Goal: Task Accomplishment & Management: Manage account settings

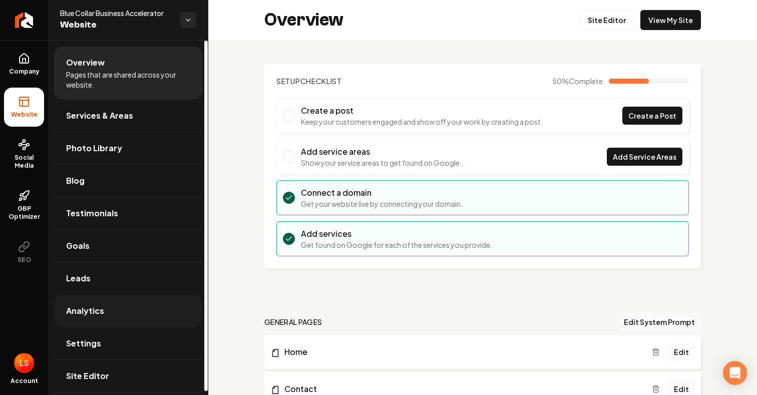
click at [141, 312] on link "Analytics" at bounding box center [128, 311] width 148 height 32
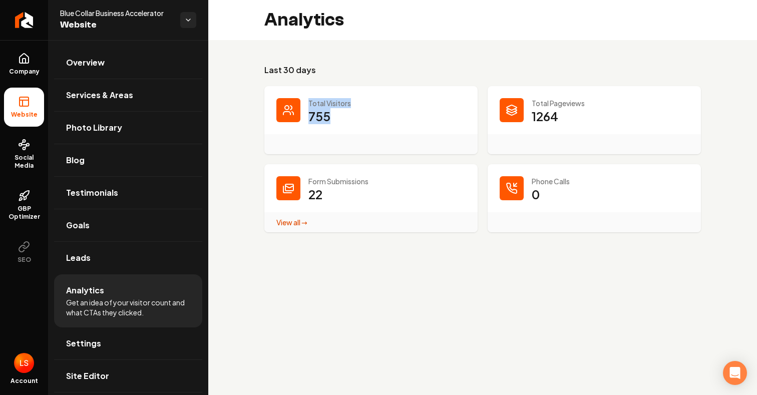
drag, startPoint x: 344, startPoint y: 117, endPoint x: 281, endPoint y: 104, distance: 64.5
click at [281, 104] on div "Total Visitors 755" at bounding box center [370, 120] width 213 height 68
click at [369, 110] on dd "755" at bounding box center [387, 123] width 157 height 30
drag, startPoint x: 330, startPoint y: 120, endPoint x: 282, endPoint y: 99, distance: 52.2
click at [282, 99] on div "Total Visitors 755" at bounding box center [370, 120] width 213 height 68
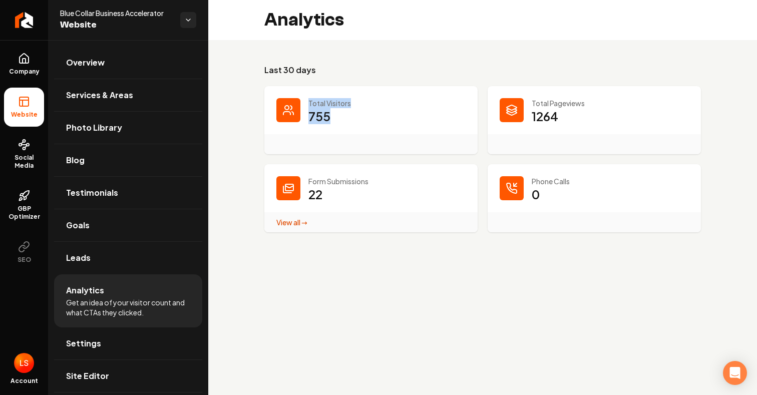
click at [426, 131] on dd "755" at bounding box center [387, 123] width 157 height 30
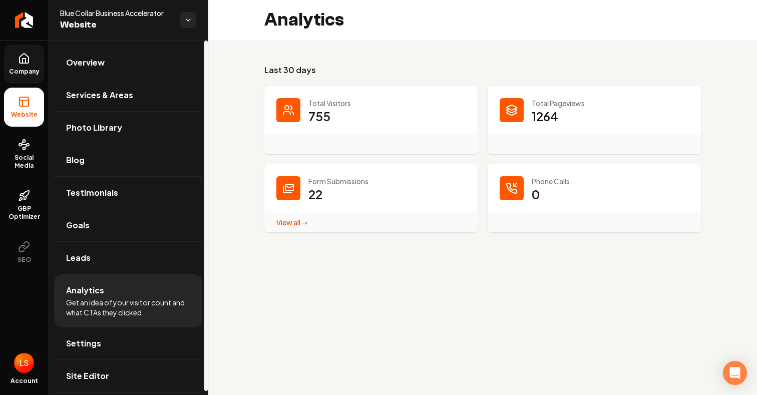
click at [33, 69] on span "Company" at bounding box center [24, 72] width 39 height 8
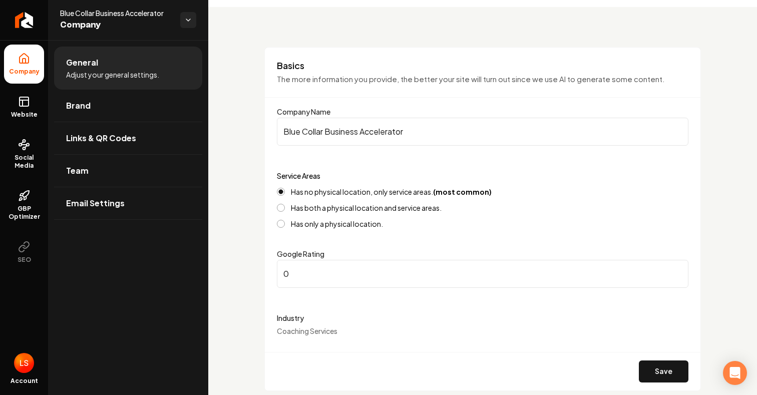
scroll to position [47, 0]
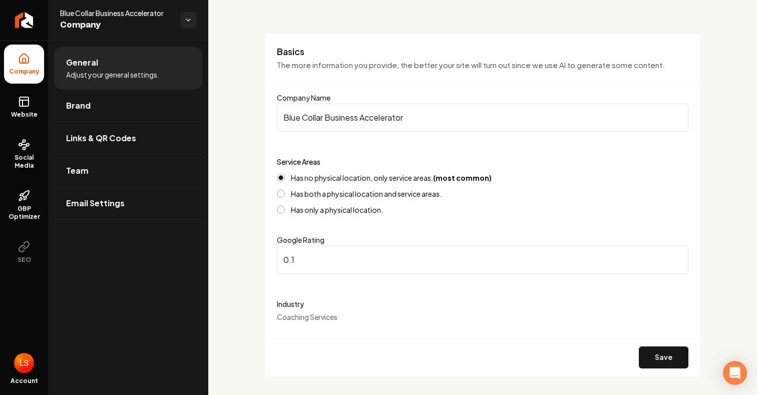
click at [677, 255] on input "0.1" at bounding box center [483, 260] width 412 height 28
type input "0.2"
click at [677, 255] on input "0.2" at bounding box center [483, 260] width 412 height 28
drag, startPoint x: 407, startPoint y: 261, endPoint x: 262, endPoint y: 255, distance: 144.9
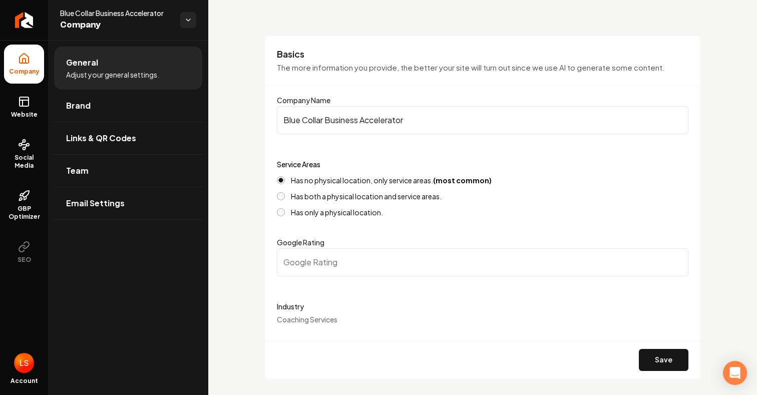
scroll to position [0, 0]
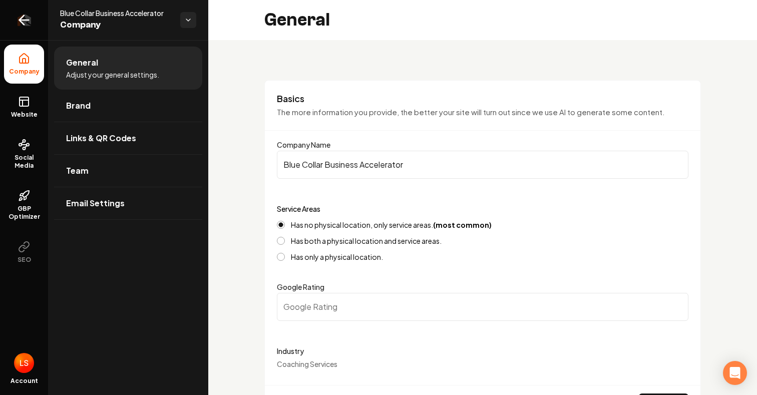
click at [28, 27] on icon "Return to dashboard" at bounding box center [24, 20] width 16 height 16
